Goal: Information Seeking & Learning: Check status

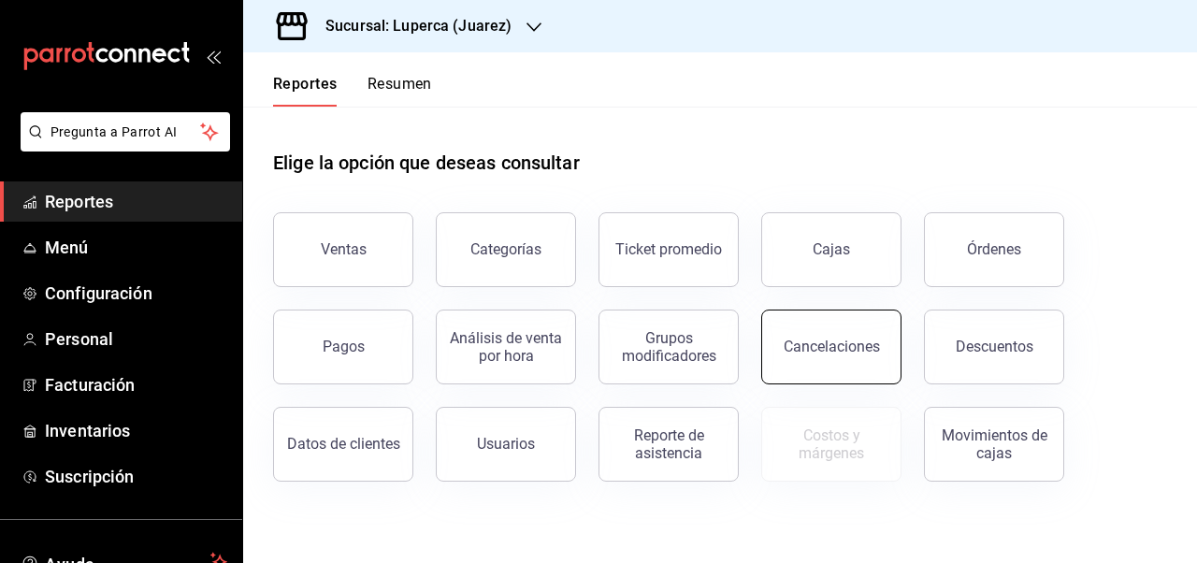
click at [825, 355] on button "Cancelaciones" at bounding box center [831, 347] width 140 height 75
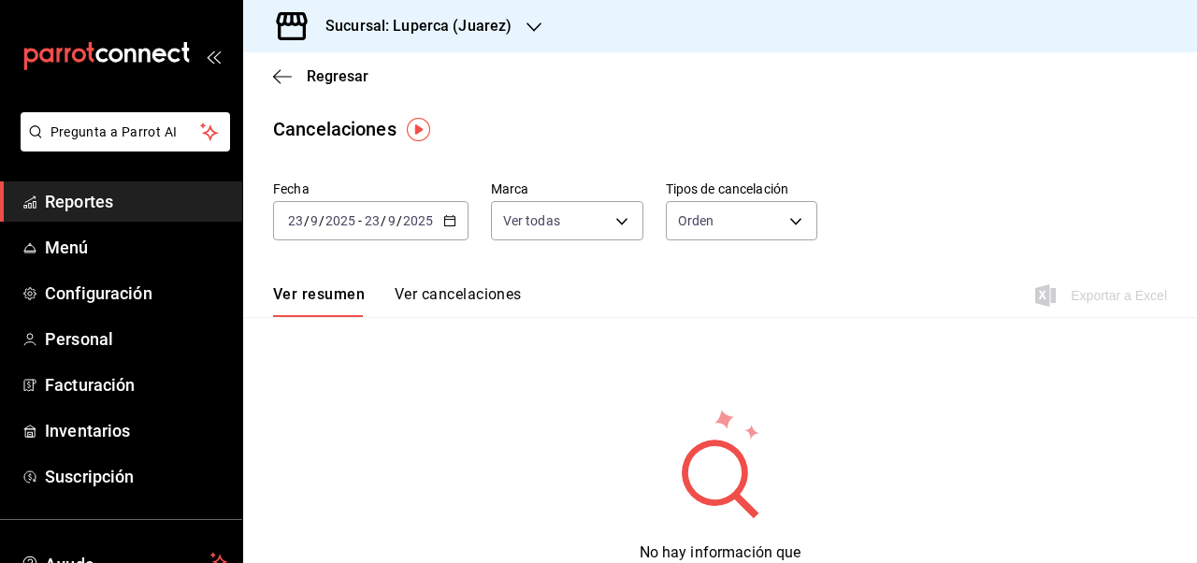
click at [455, 221] on div "[DATE] [DATE] - [DATE] [DATE]" at bounding box center [370, 220] width 195 height 39
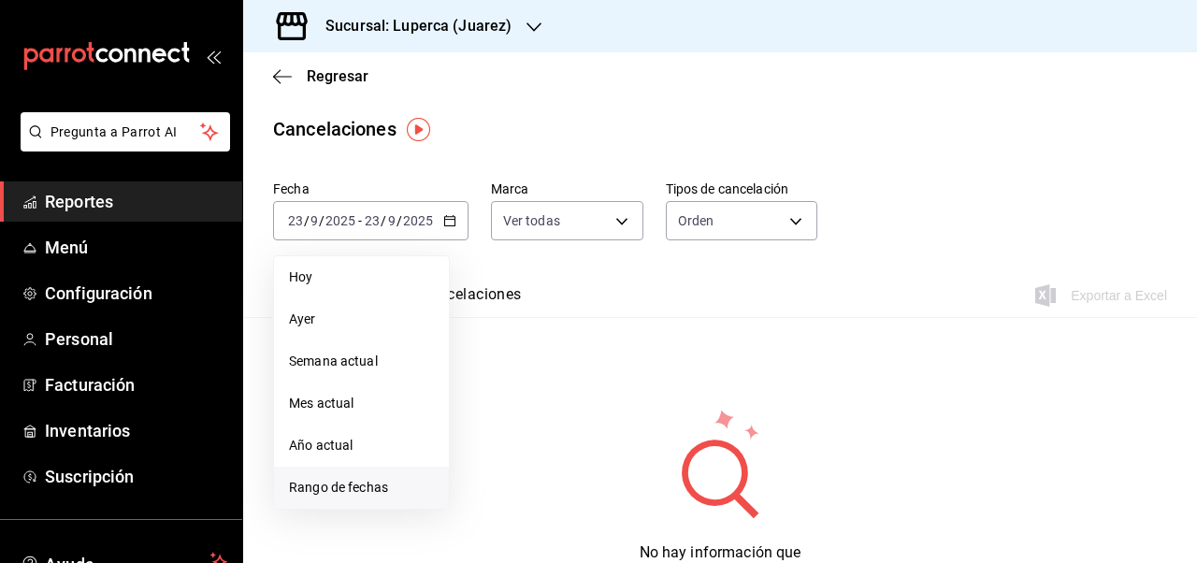
click at [368, 481] on span "Rango de fechas" at bounding box center [361, 488] width 145 height 20
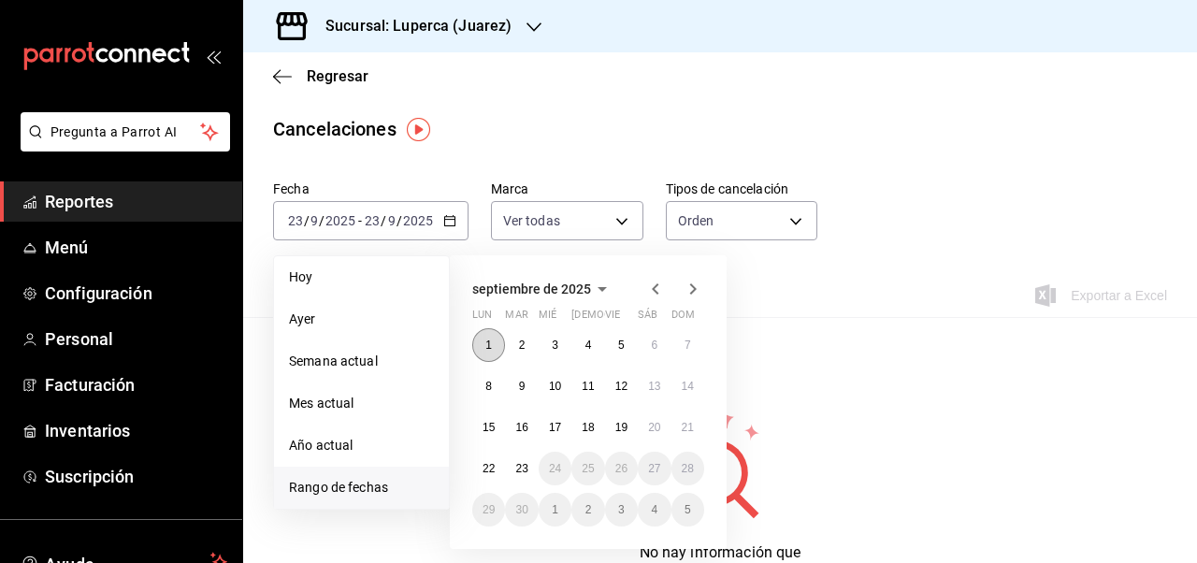
click at [492, 352] on button "1" at bounding box center [488, 345] width 33 height 34
click at [525, 469] on abbr "23" at bounding box center [521, 468] width 12 height 13
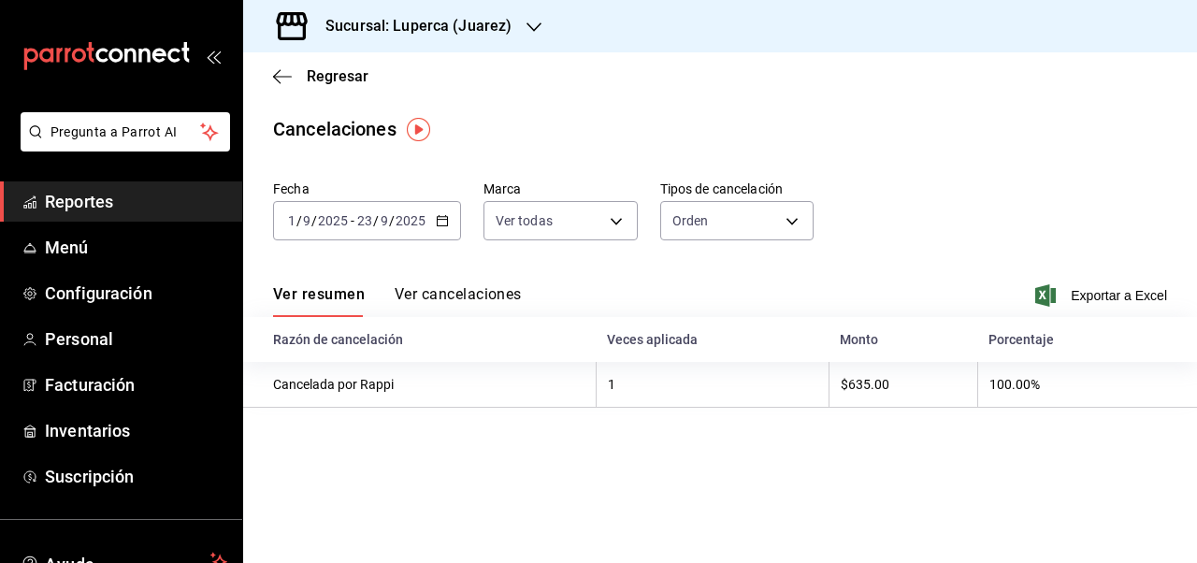
click at [453, 24] on h3 "Sucursal: Luperca (Juarez)" at bounding box center [410, 26] width 201 height 22
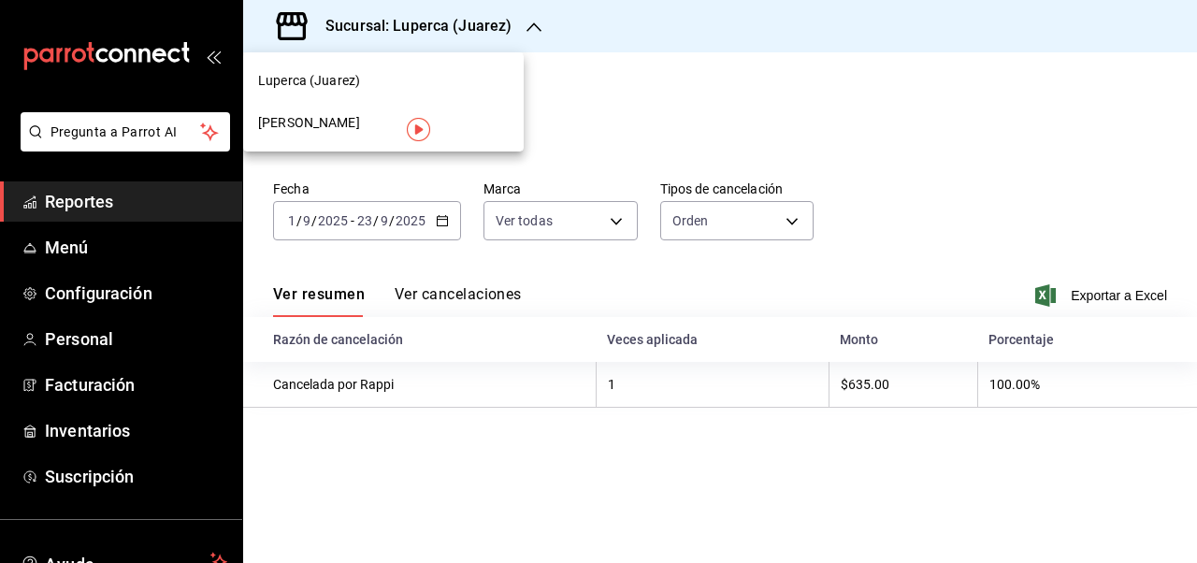
click at [333, 127] on span "[PERSON_NAME]" at bounding box center [309, 123] width 102 height 20
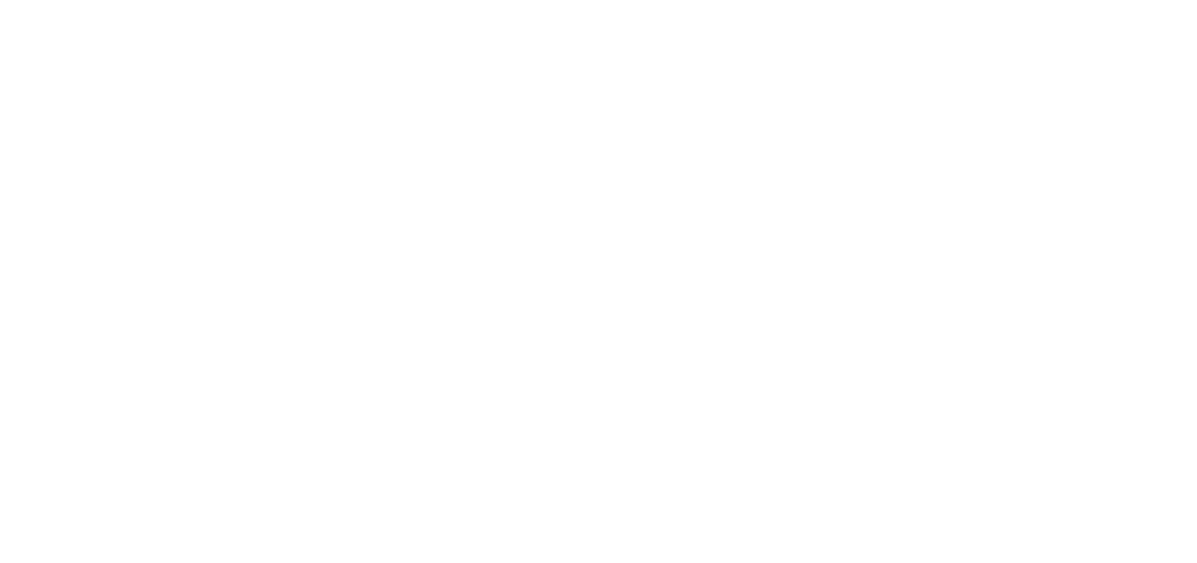
click at [466, 7] on html at bounding box center [598, 3] width 1197 height 7
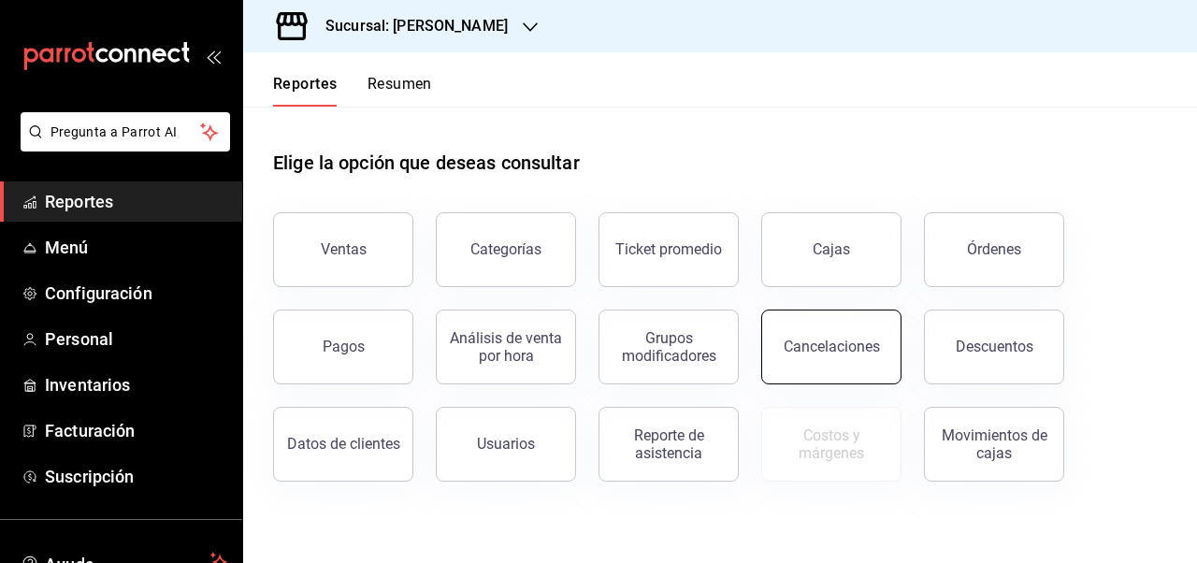
click at [842, 356] on button "Cancelaciones" at bounding box center [831, 347] width 140 height 75
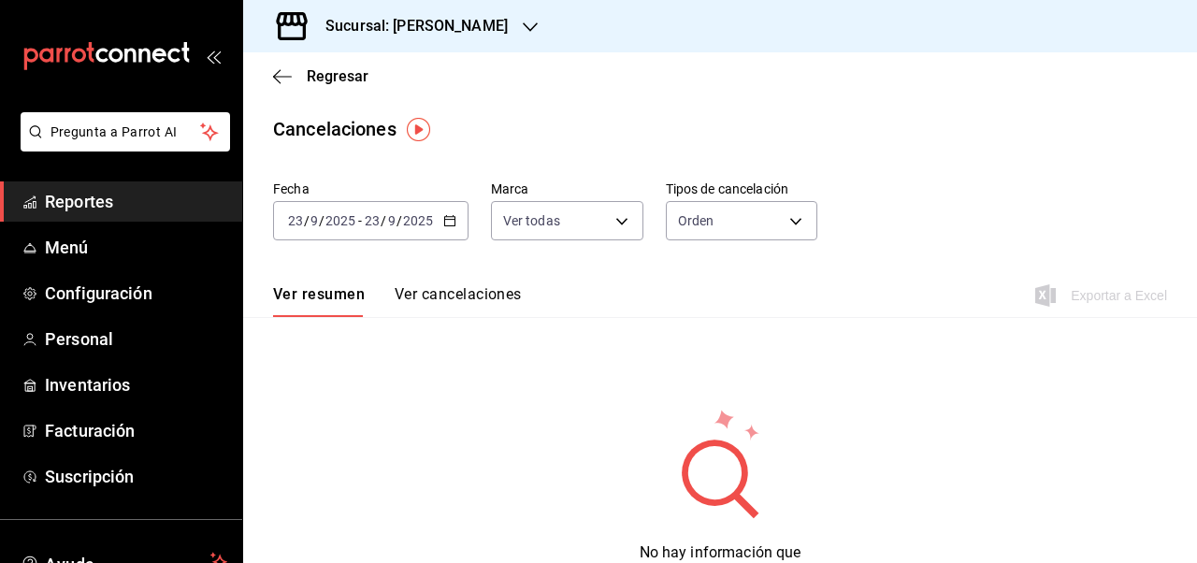
click at [455, 224] on div "[DATE] [DATE] - [DATE] [DATE]" at bounding box center [370, 220] width 195 height 39
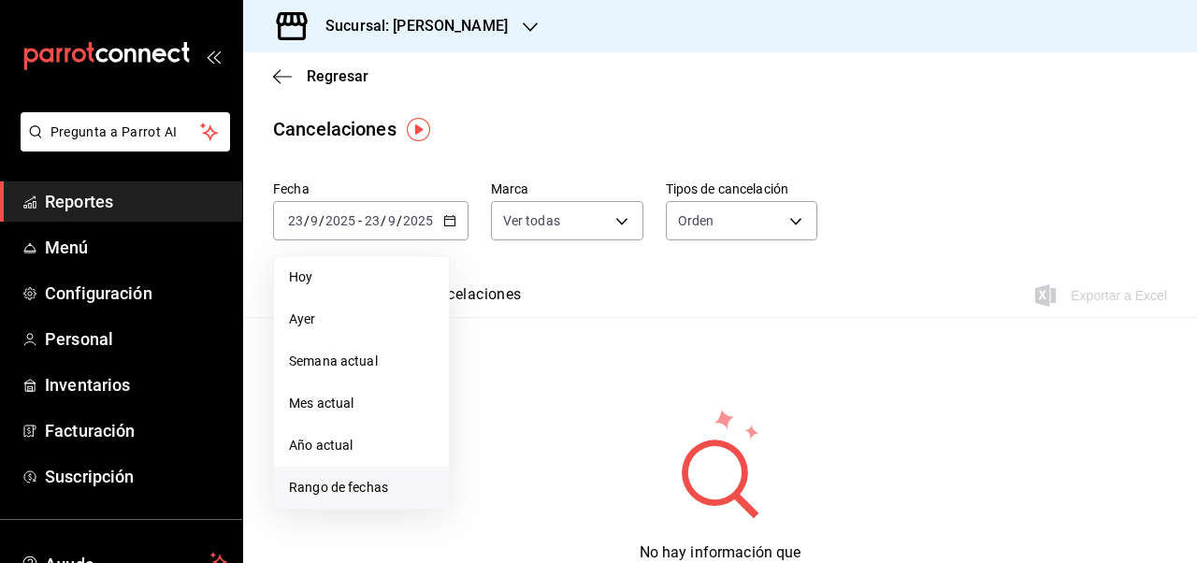
click at [323, 493] on span "Rango de fechas" at bounding box center [361, 488] width 145 height 20
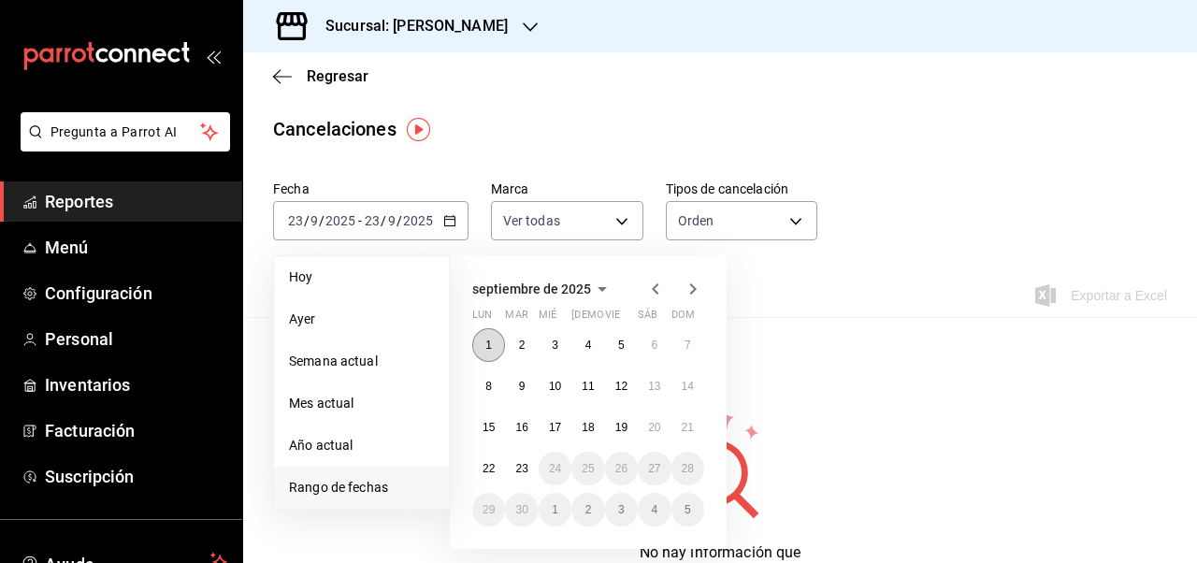
click at [493, 339] on button "1" at bounding box center [488, 345] width 33 height 34
click at [523, 469] on abbr "23" at bounding box center [521, 468] width 12 height 13
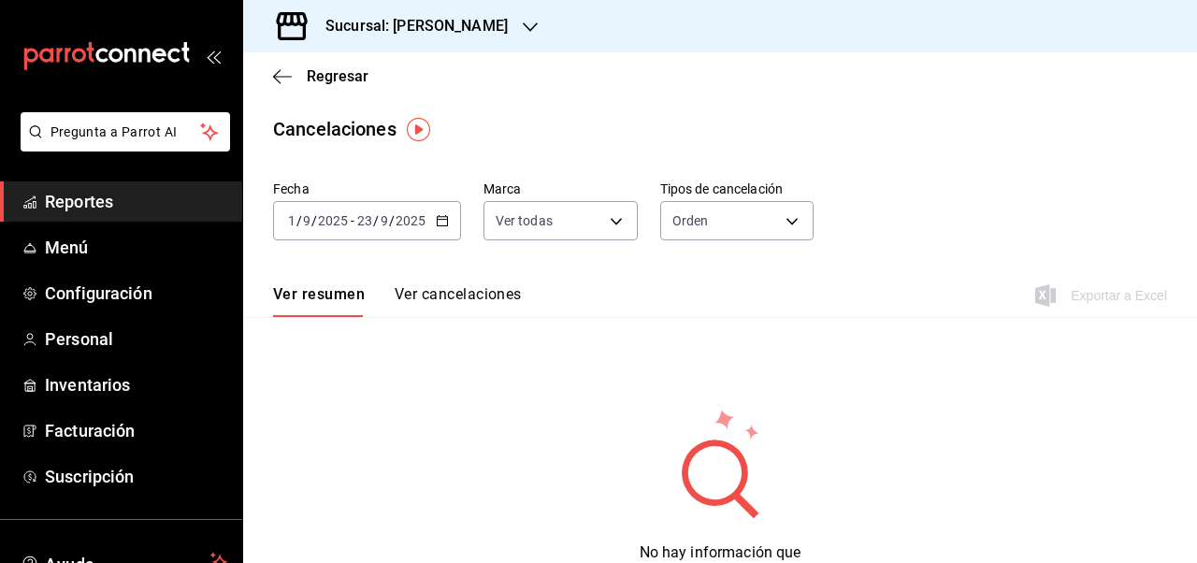
click at [422, 287] on button "Ver cancelaciones" at bounding box center [458, 301] width 127 height 32
click at [254, 302] on div "Ver resumen Ver cancelaciones Exportar a Excel" at bounding box center [720, 290] width 954 height 54
click at [288, 299] on button "Ver resumen" at bounding box center [316, 301] width 87 height 32
